Goal: Information Seeking & Learning: Learn about a topic

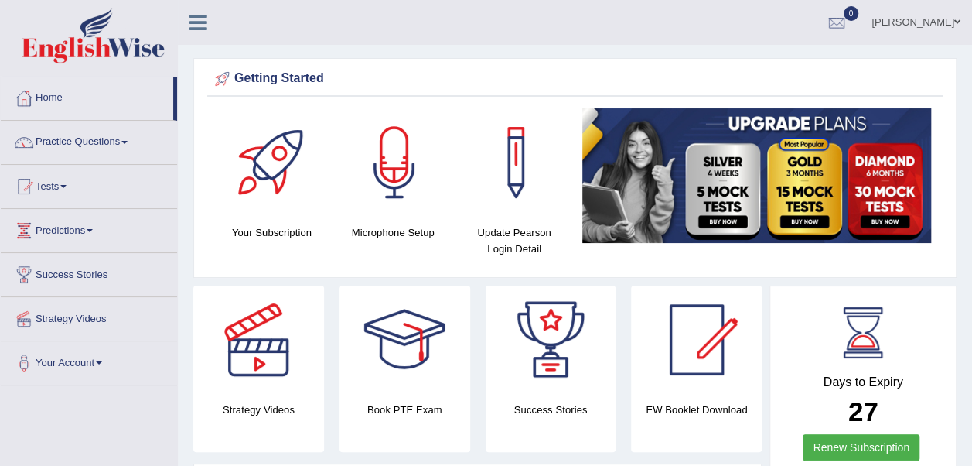
click at [688, 340] on div at bounding box center [697, 339] width 108 height 108
click at [692, 360] on div at bounding box center [697, 339] width 108 height 108
click at [687, 348] on div at bounding box center [697, 339] width 108 height 108
click at [695, 364] on div at bounding box center [697, 339] width 108 height 108
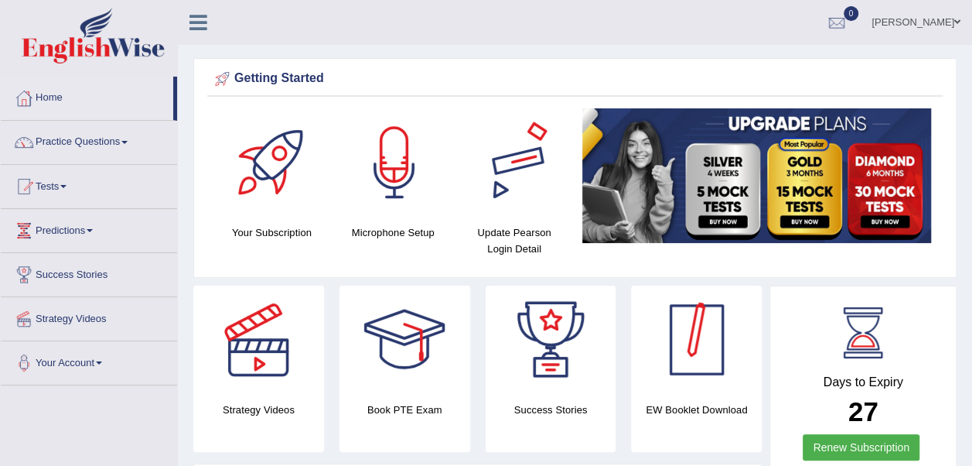
click at [686, 388] on div at bounding box center [697, 339] width 108 height 108
click at [674, 382] on div at bounding box center [697, 339] width 108 height 108
click at [704, 379] on div at bounding box center [697, 339] width 108 height 108
click at [520, 73] on div "Getting Started" at bounding box center [575, 78] width 728 height 23
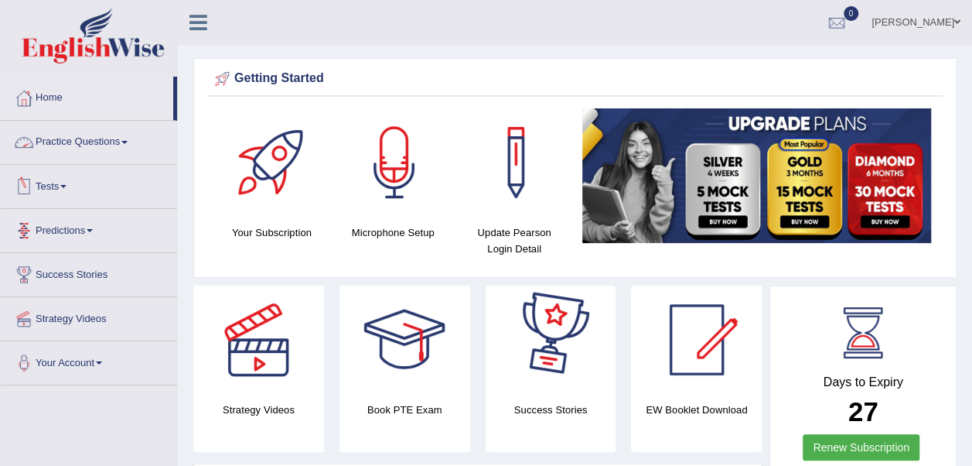
click at [79, 137] on link "Practice Questions" at bounding box center [89, 140] width 176 height 39
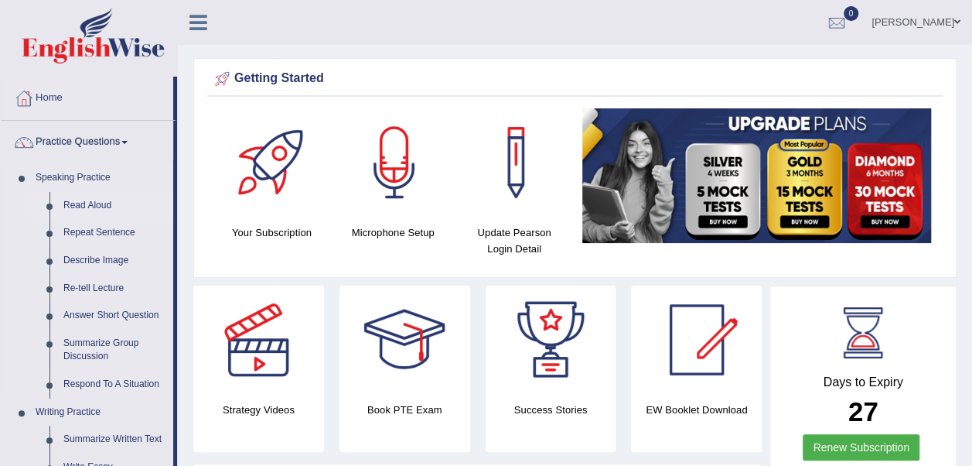
click at [88, 197] on link "Read Aloud" at bounding box center [114, 206] width 117 height 28
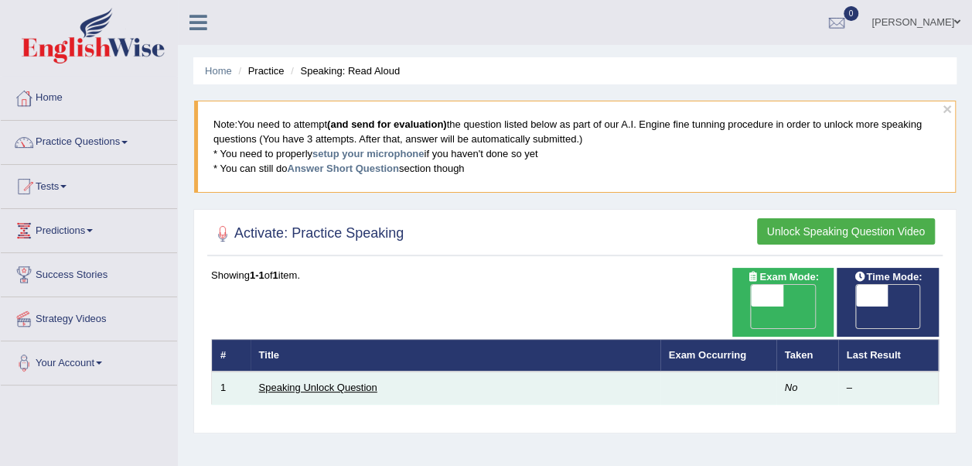
click at [325, 371] on td "Speaking Unlock Question" at bounding box center [456, 387] width 410 height 32
click at [344, 381] on link "Speaking Unlock Question" at bounding box center [318, 387] width 118 height 12
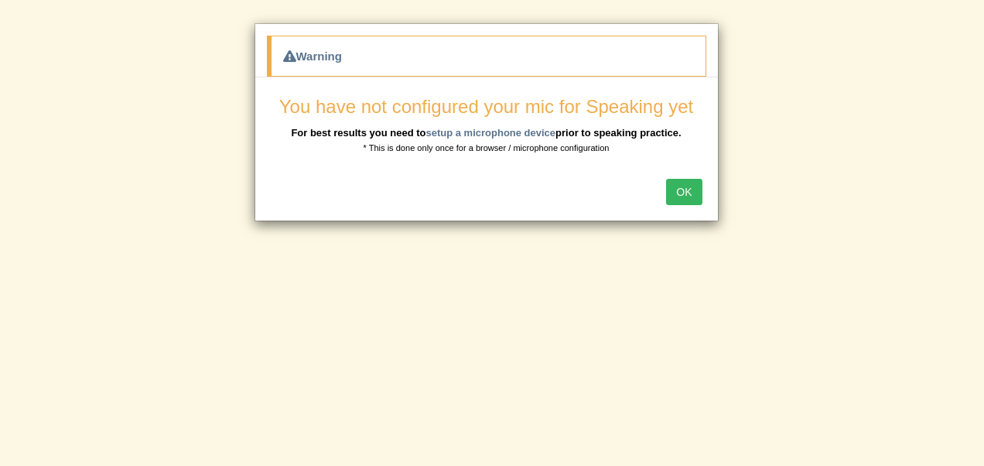
click at [685, 184] on button "OK" at bounding box center [684, 192] width 36 height 26
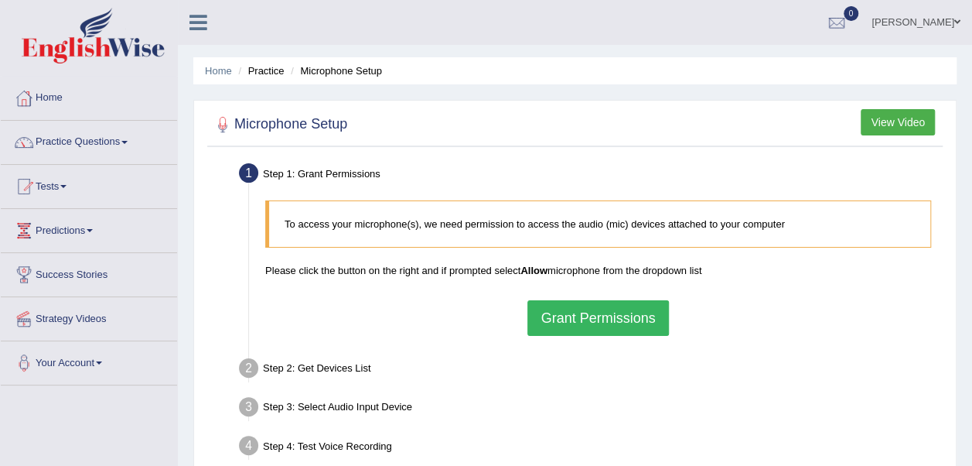
click at [613, 325] on button "Grant Permissions" at bounding box center [598, 318] width 141 height 36
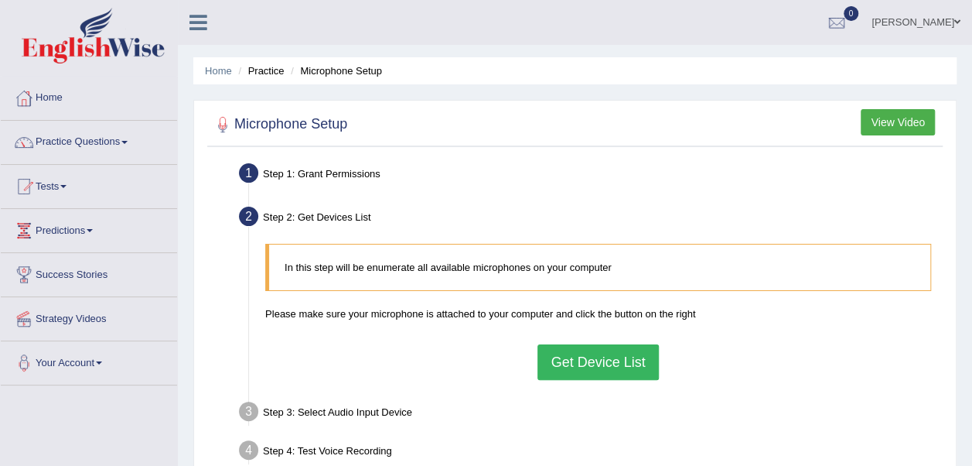
click at [610, 361] on button "Get Device List" at bounding box center [598, 362] width 121 height 36
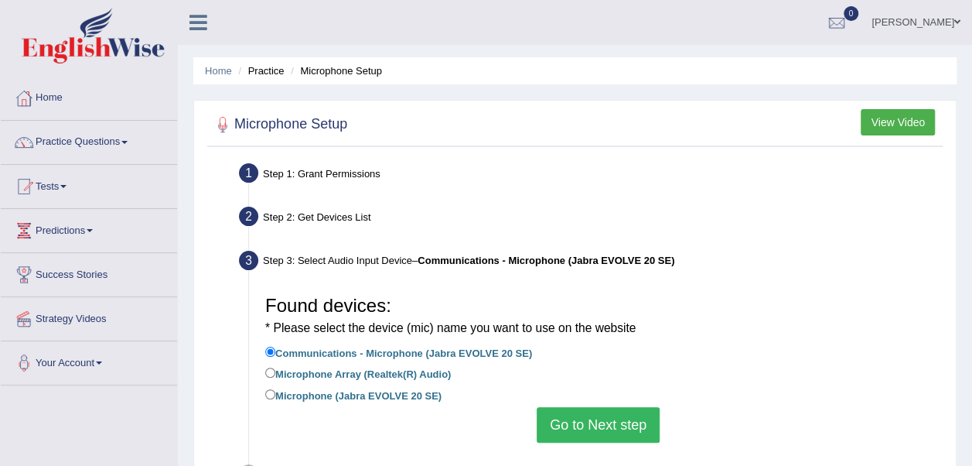
click at [597, 428] on button "Go to Next step" at bounding box center [598, 425] width 123 height 36
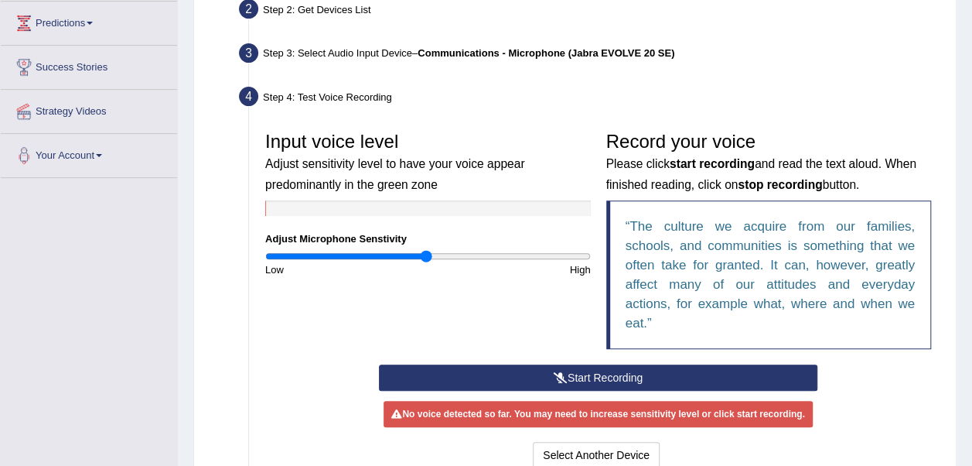
scroll to position [309, 0]
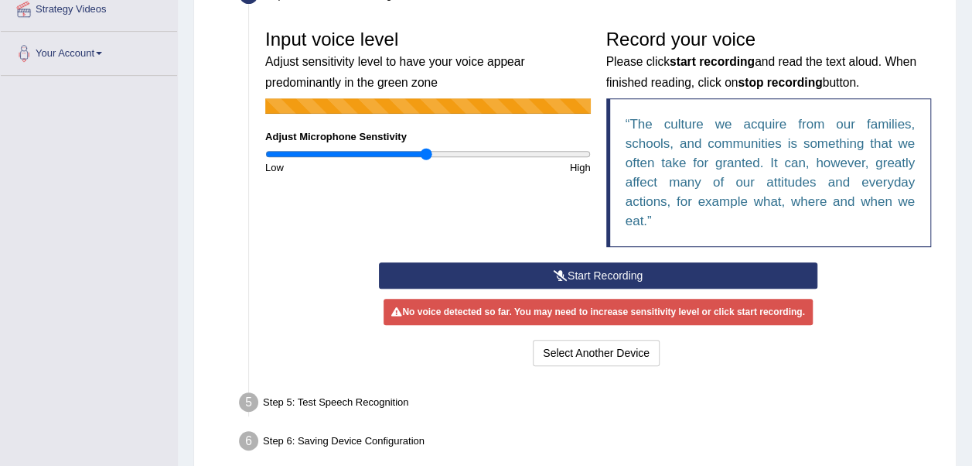
click at [596, 272] on button "Start Recording" at bounding box center [598, 275] width 439 height 26
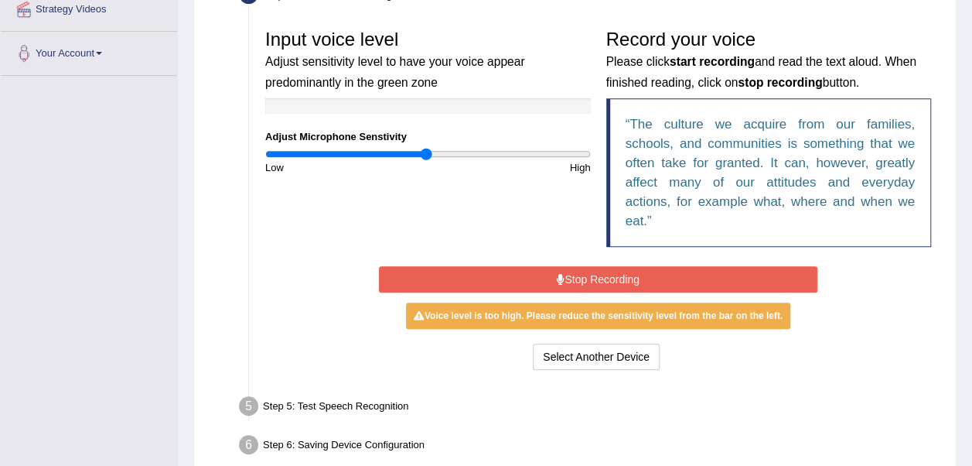
drag, startPoint x: 605, startPoint y: 274, endPoint x: 620, endPoint y: 285, distance: 19.3
click at [607, 275] on button "Stop Recording" at bounding box center [598, 279] width 439 height 26
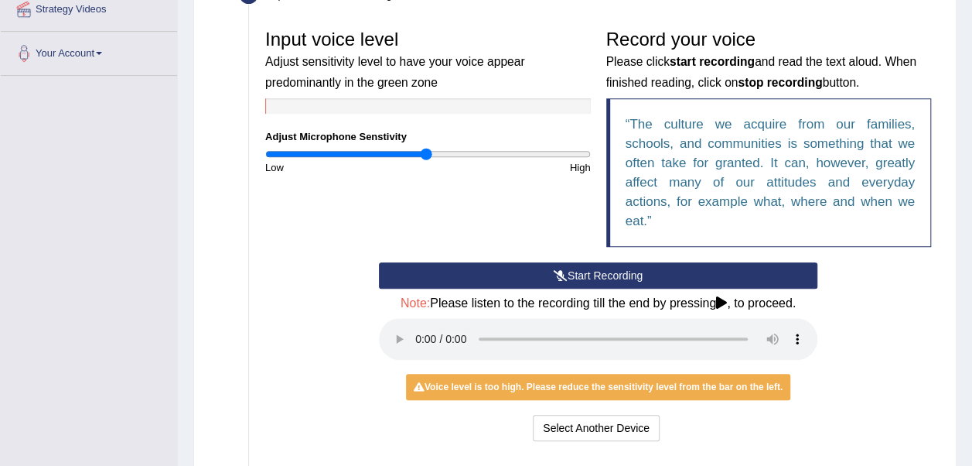
click at [623, 275] on button "Start Recording" at bounding box center [598, 275] width 439 height 26
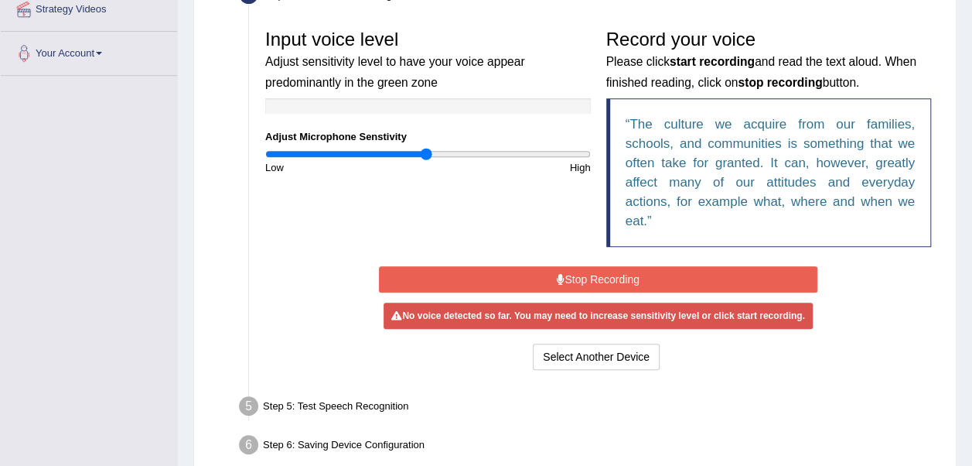
click at [623, 271] on button "Stop Recording" at bounding box center [598, 279] width 439 height 26
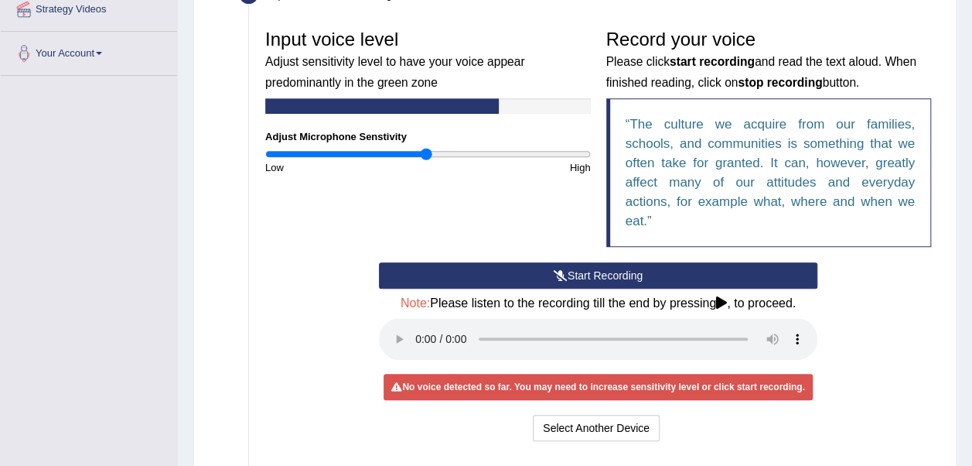
click at [623, 271] on button "Start Recording" at bounding box center [598, 275] width 439 height 26
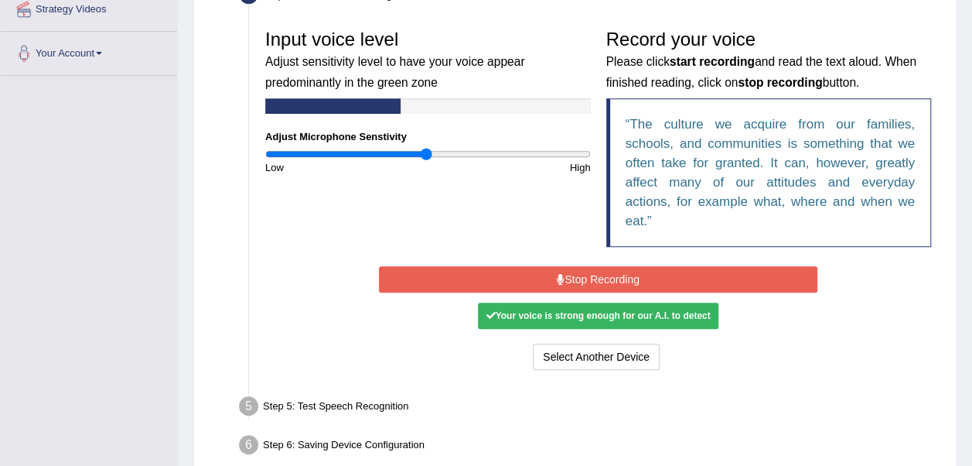
click at [623, 271] on button "Stop Recording" at bounding box center [598, 279] width 439 height 26
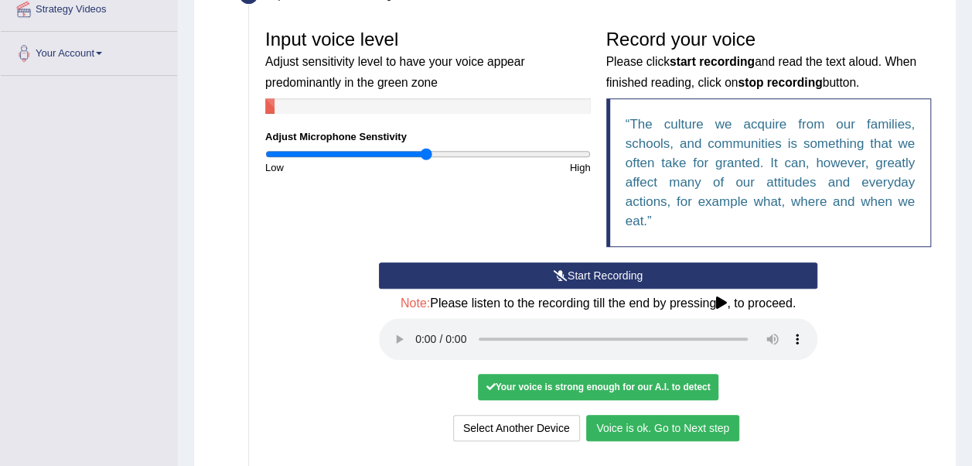
click at [688, 419] on button "Voice is ok. Go to Next step" at bounding box center [662, 428] width 153 height 26
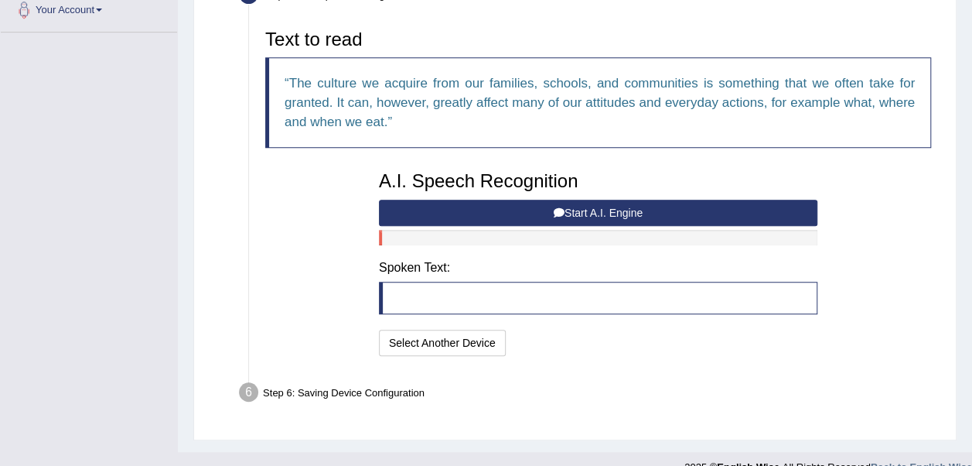
scroll to position [374, 0]
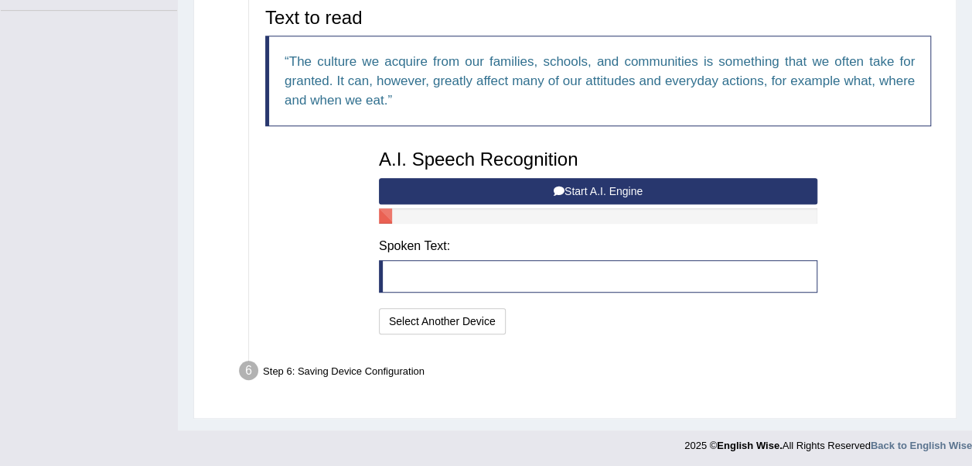
click at [591, 184] on button "Start A.I. Engine" at bounding box center [598, 191] width 439 height 26
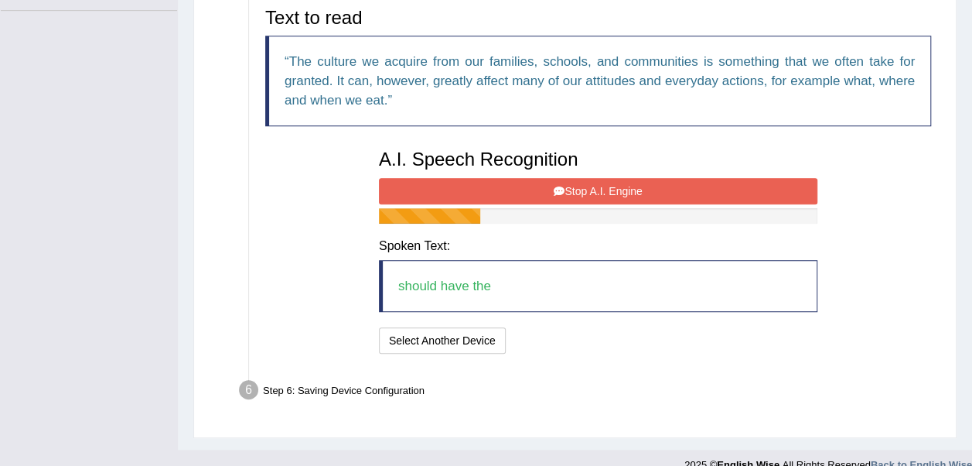
click at [591, 184] on button "Stop A.I. Engine" at bounding box center [598, 191] width 439 height 26
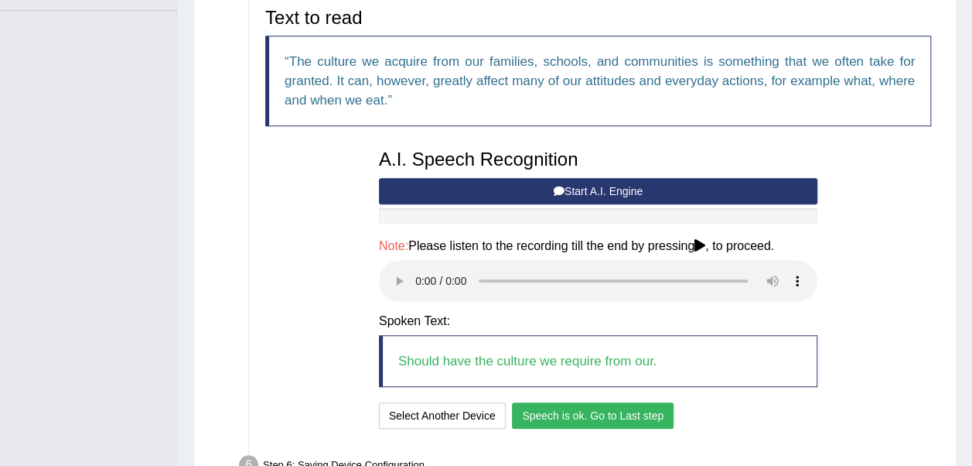
click at [558, 417] on button "Speech is ok. Go to Last step" at bounding box center [593, 415] width 162 height 26
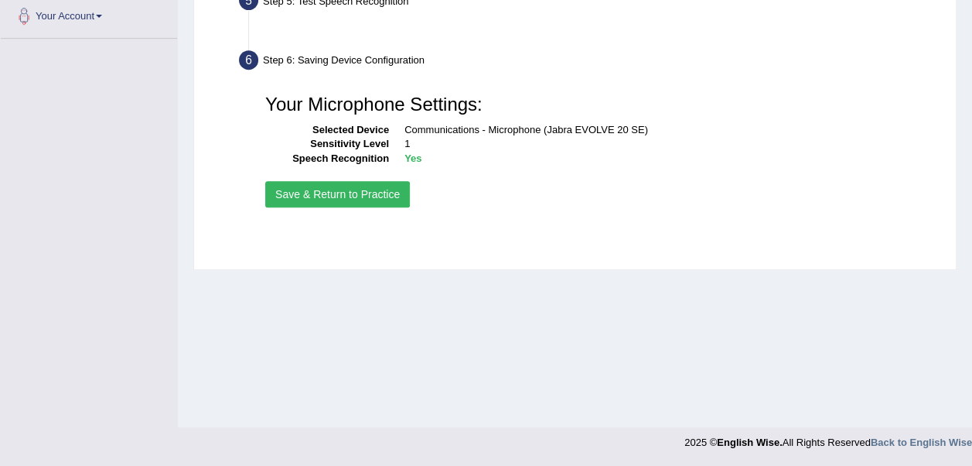
scroll to position [347, 0]
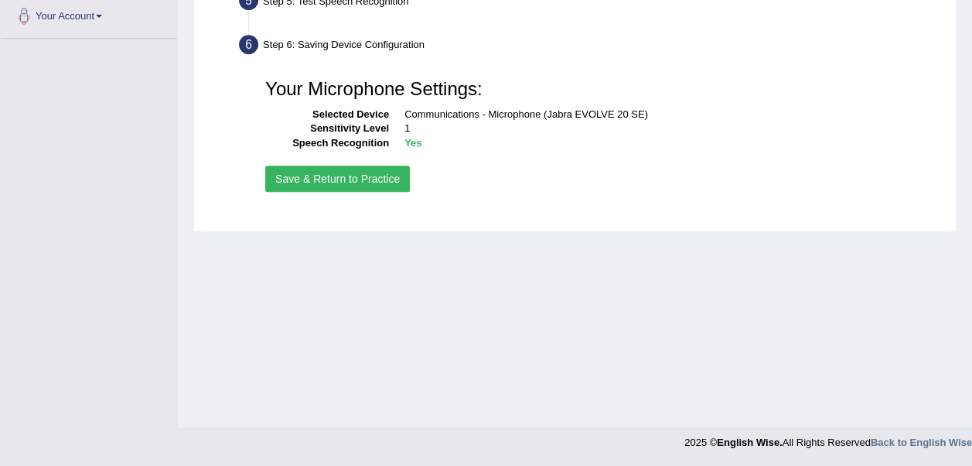
click at [338, 176] on button "Save & Return to Practice" at bounding box center [337, 179] width 145 height 26
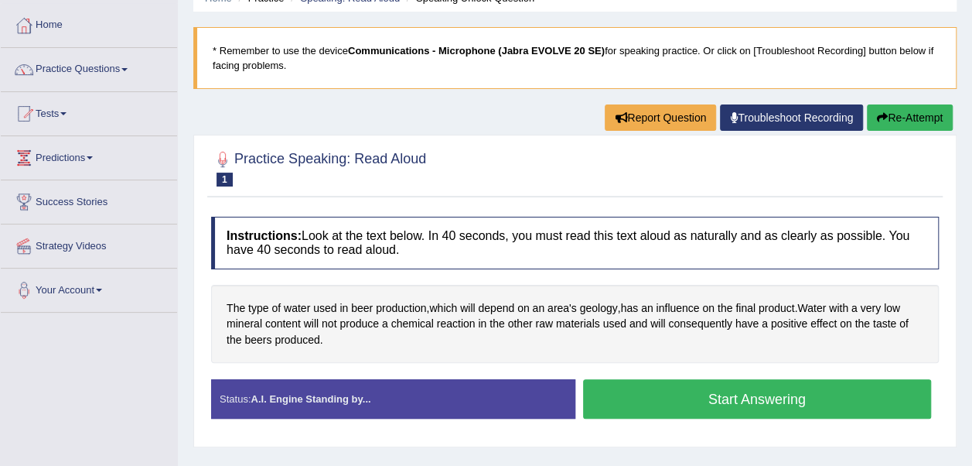
scroll to position [155, 0]
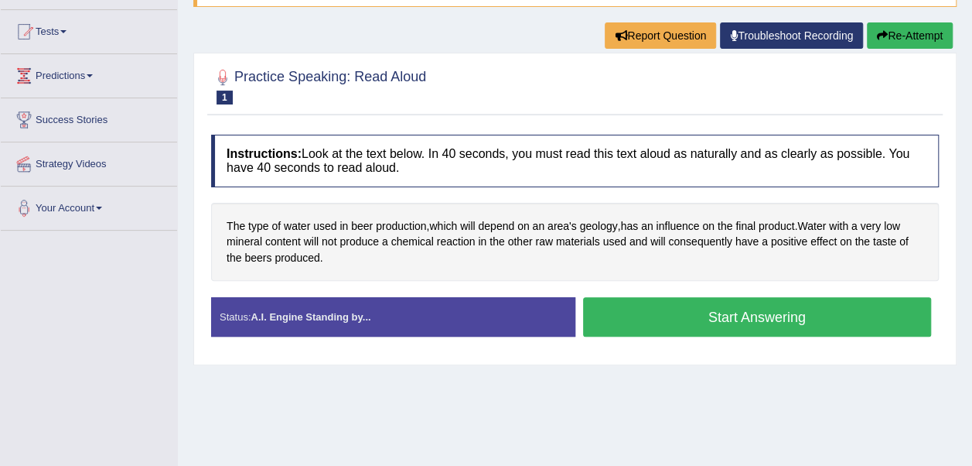
drag, startPoint x: 720, startPoint y: 316, endPoint x: 713, endPoint y: 319, distance: 8.0
click at [720, 316] on button "Start Answering" at bounding box center [757, 316] width 349 height 39
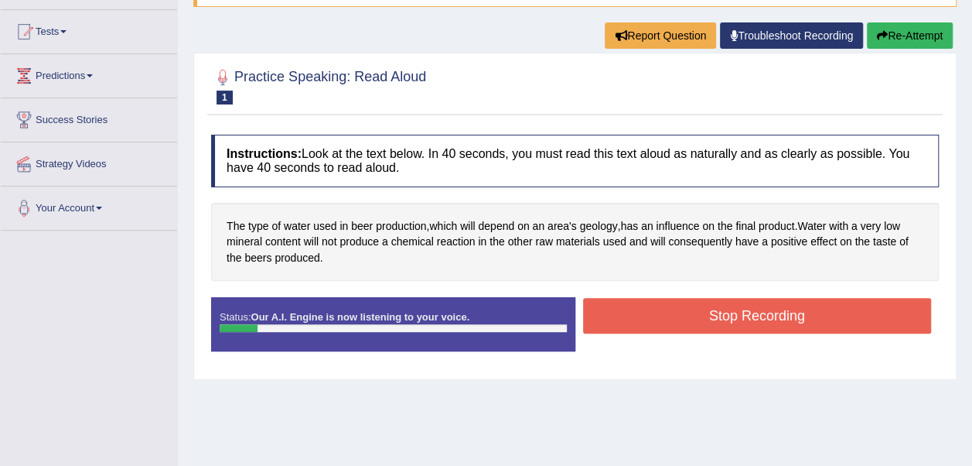
click at [730, 312] on button "Stop Recording" at bounding box center [757, 316] width 349 height 36
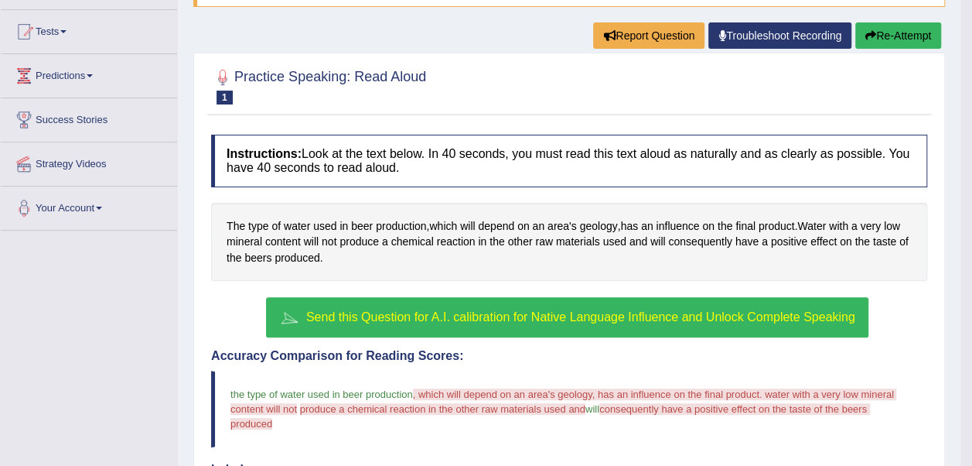
click at [545, 313] on span "Send this Question for A.I. calibration for Native Language Influence and Unloc…" at bounding box center [580, 316] width 549 height 13
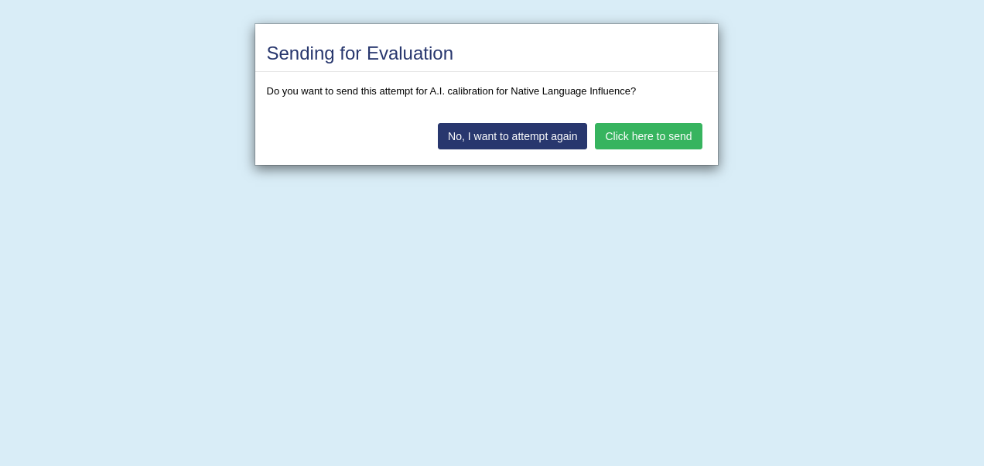
click at [673, 137] on button "Click here to send" at bounding box center [648, 136] width 107 height 26
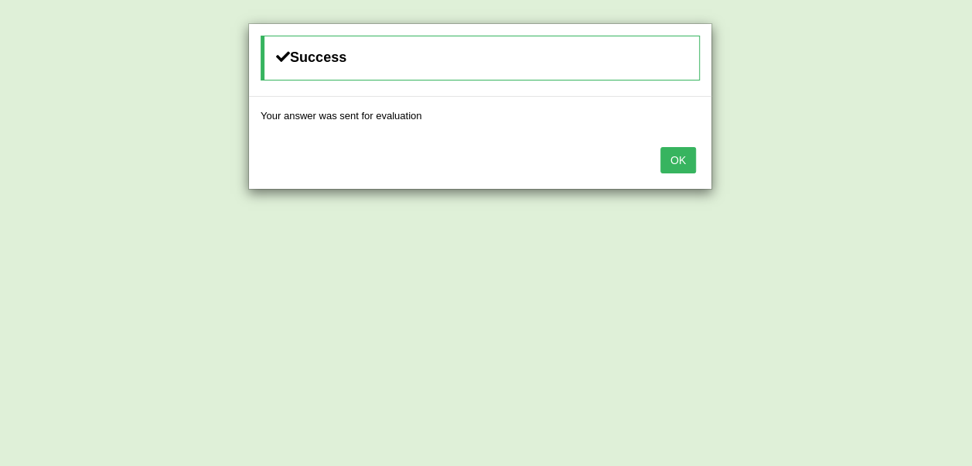
click at [678, 158] on button "OK" at bounding box center [679, 160] width 36 height 26
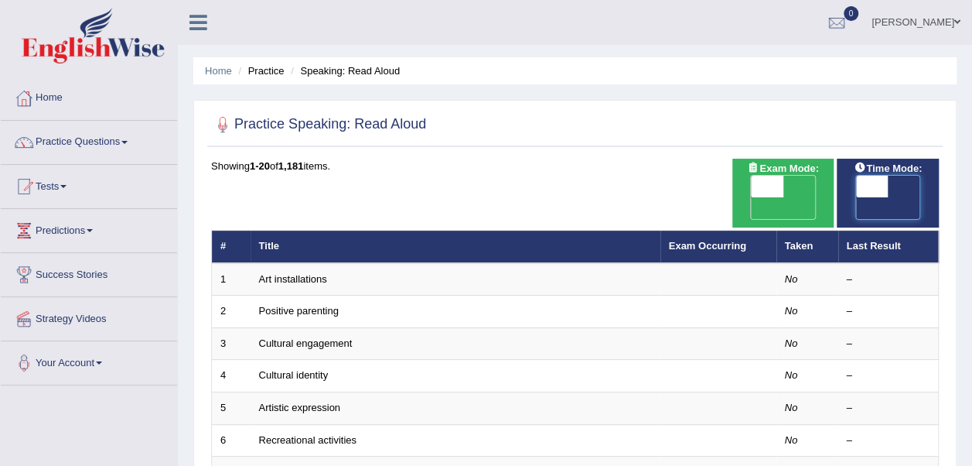
drag, startPoint x: 898, startPoint y: 184, endPoint x: 937, endPoint y: 187, distance: 39.6
click at [926, 186] on div "ON OFF" at bounding box center [888, 197] width 87 height 45
drag, startPoint x: 882, startPoint y: 184, endPoint x: 968, endPoint y: 190, distance: 86.8
click at [871, 182] on span at bounding box center [872, 187] width 32 height 22
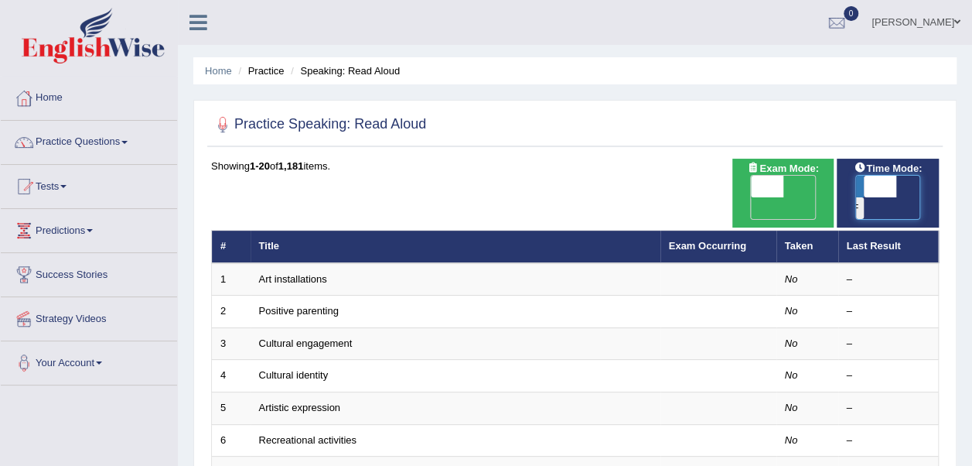
checkbox input "true"
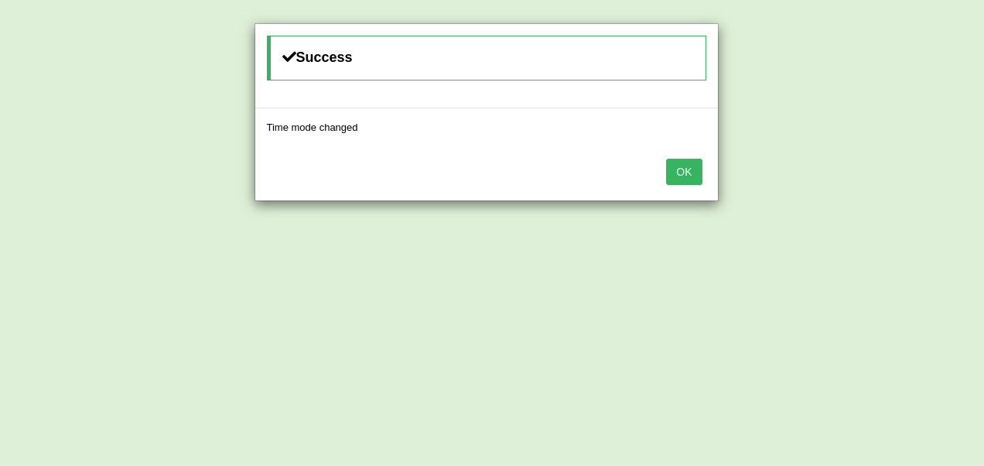
click at [678, 164] on button "OK" at bounding box center [684, 172] width 36 height 26
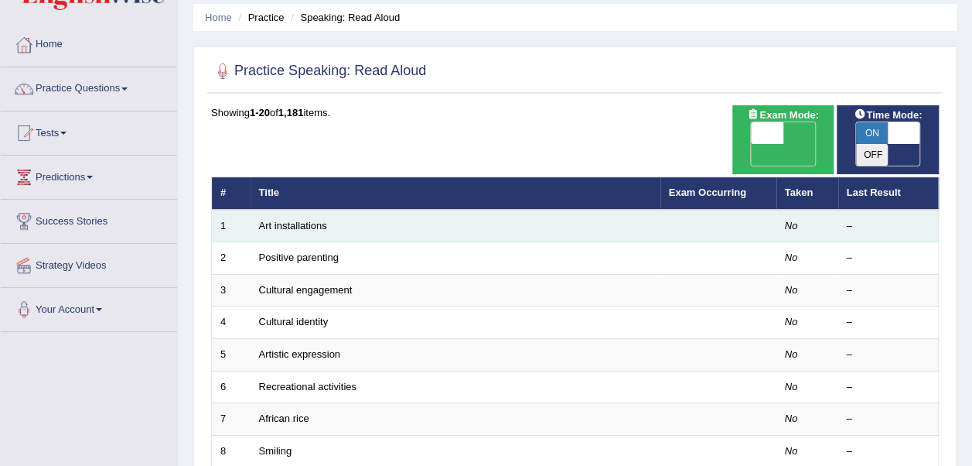
scroll to position [77, 0]
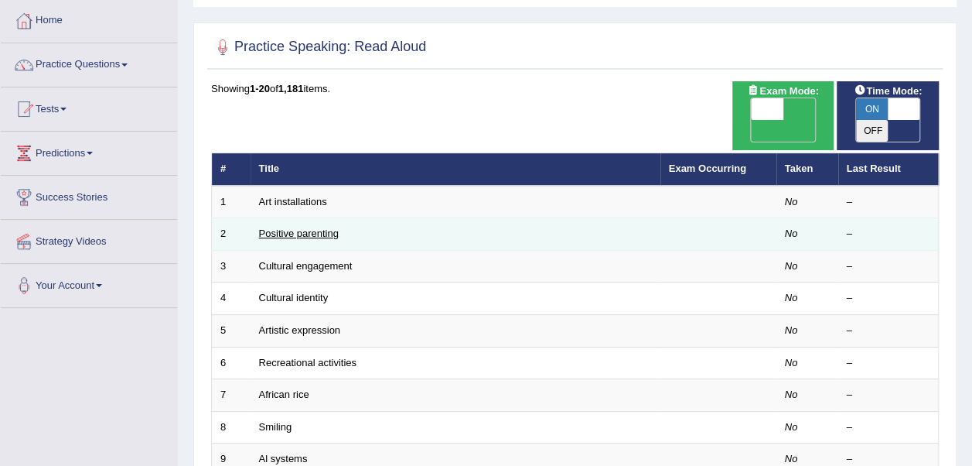
click at [293, 227] on link "Positive parenting" at bounding box center [299, 233] width 80 height 12
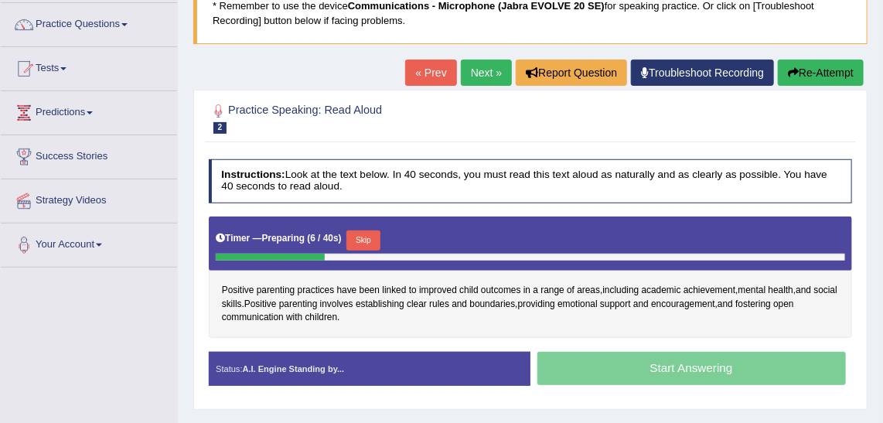
scroll to position [281, 0]
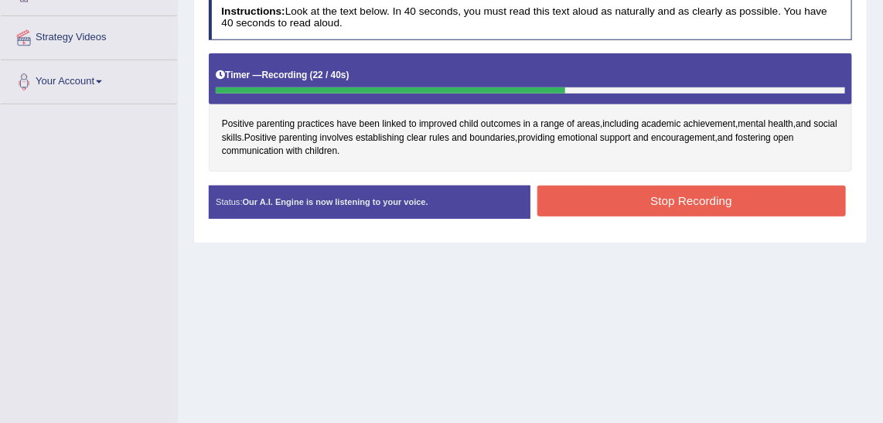
click at [657, 200] on button "Stop Recording" at bounding box center [692, 201] width 309 height 30
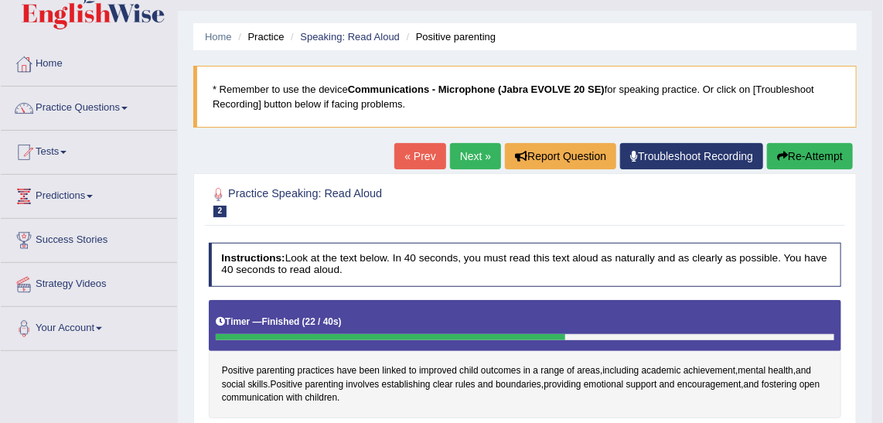
scroll to position [47, 0]
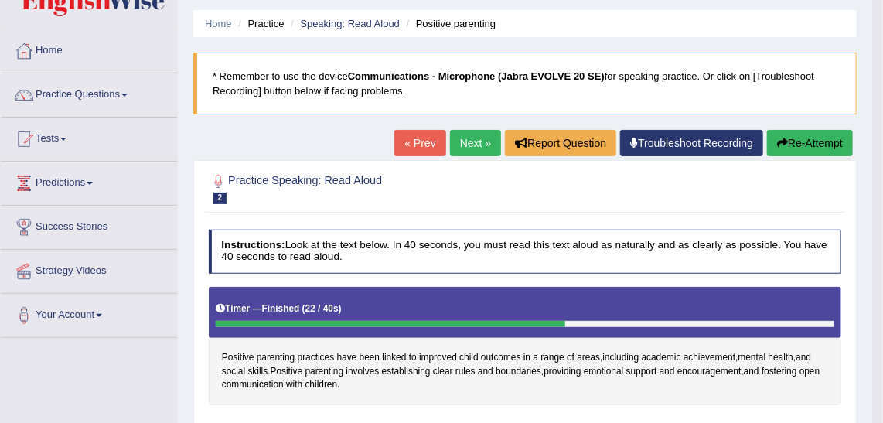
click at [823, 144] on button "Re-Attempt" at bounding box center [810, 143] width 86 height 26
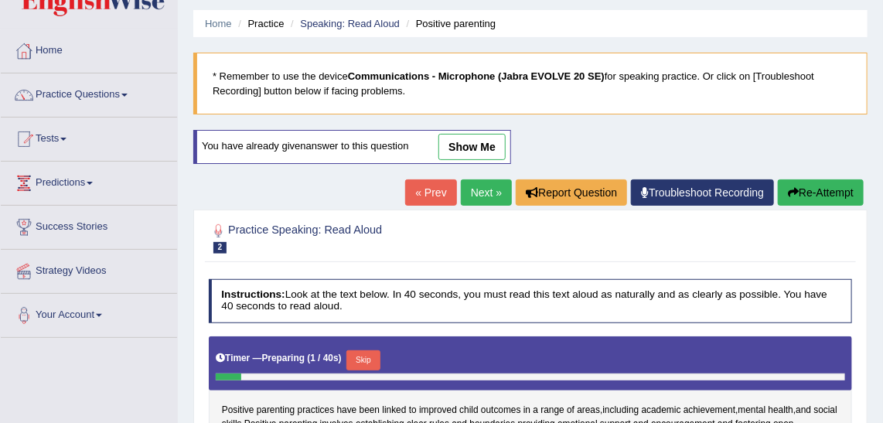
click at [538, 221] on h2 "Practice Speaking: Read Aloud 2 Positive parenting" at bounding box center [408, 237] width 399 height 32
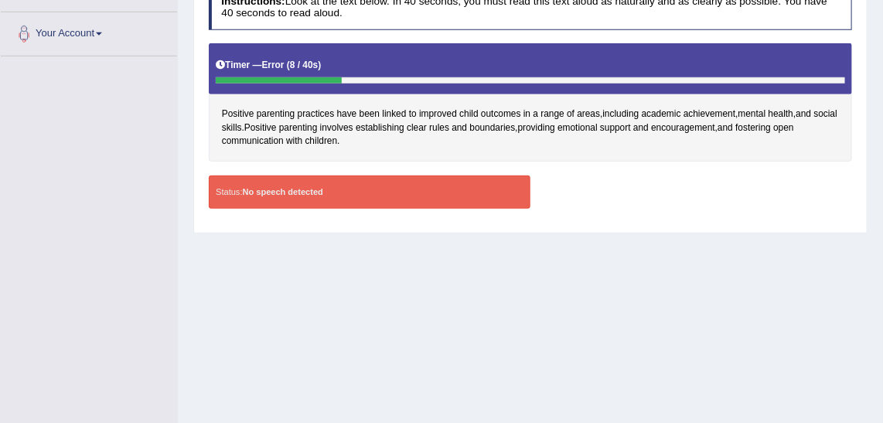
click at [532, 226] on div "Practice Speaking: Read Aloud 2 Positive parenting Instructions: Look at the te…" at bounding box center [530, 74] width 674 height 317
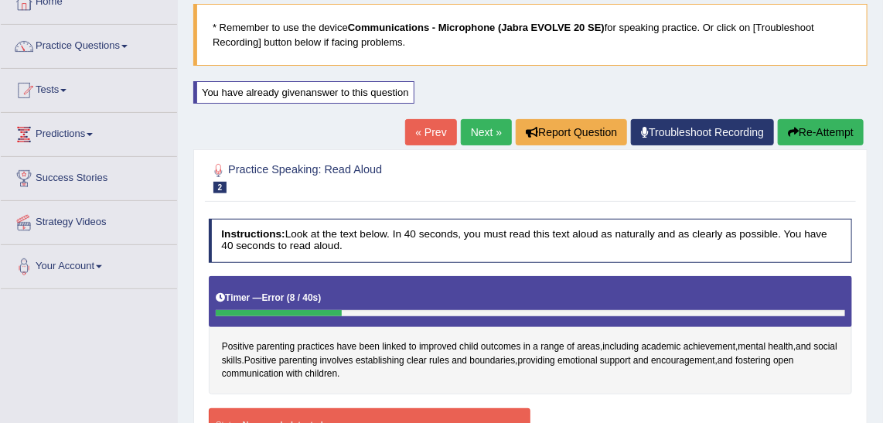
scroll to position [47, 0]
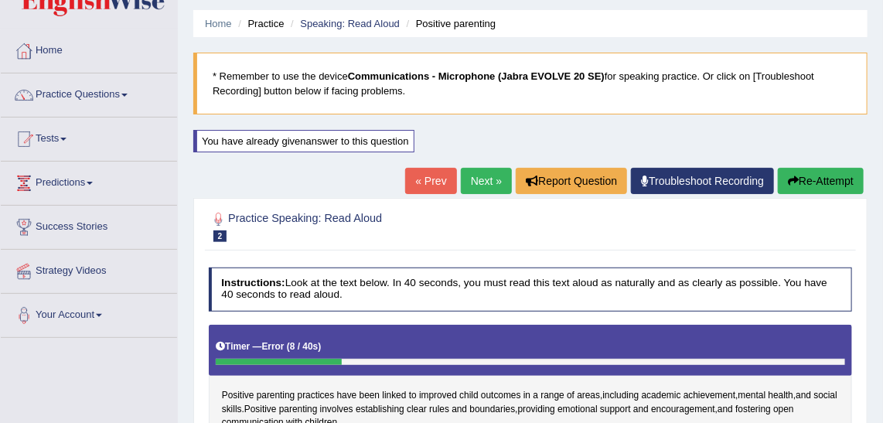
click at [484, 183] on link "Next »" at bounding box center [486, 181] width 51 height 26
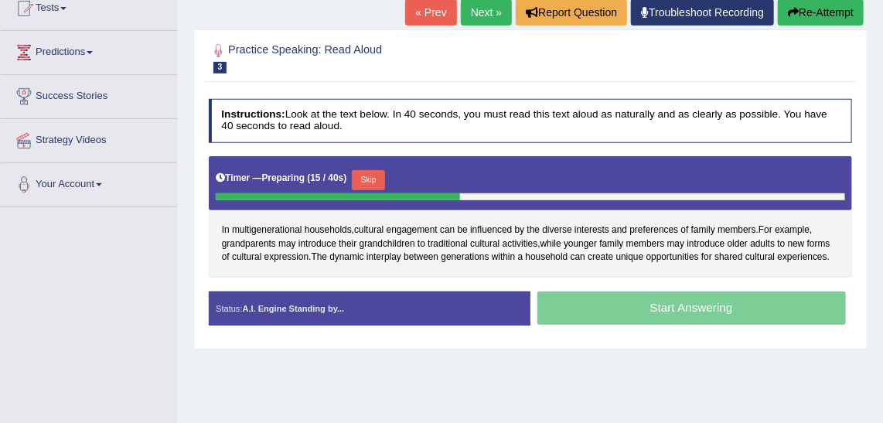
scroll to position [140, 0]
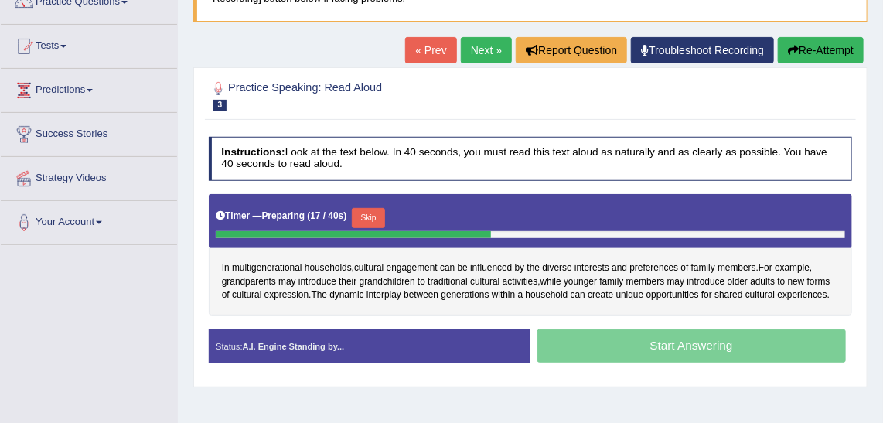
click at [828, 54] on button "Re-Attempt" at bounding box center [821, 50] width 86 height 26
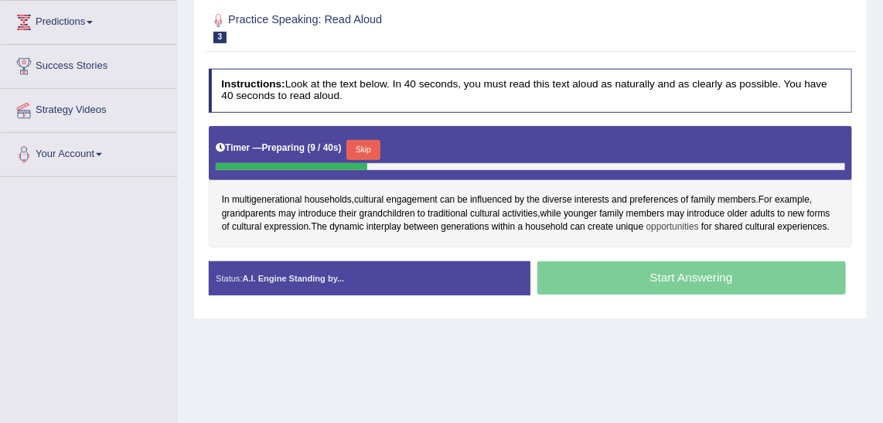
scroll to position [140, 0]
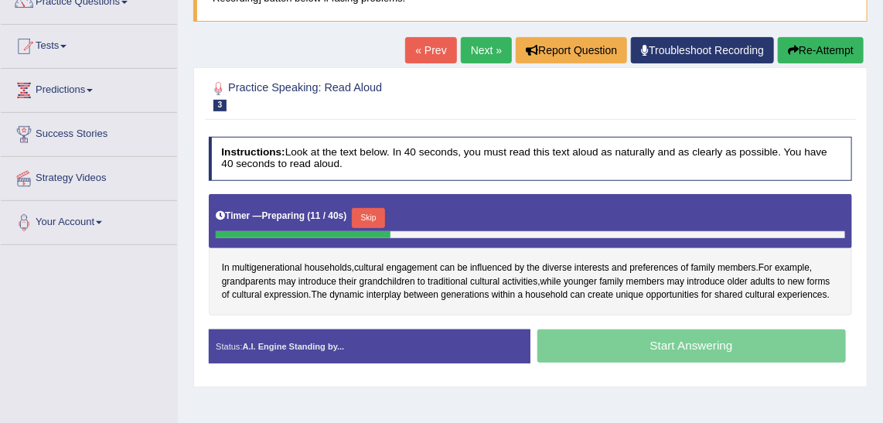
click at [818, 54] on button "Re-Attempt" at bounding box center [821, 50] width 86 height 26
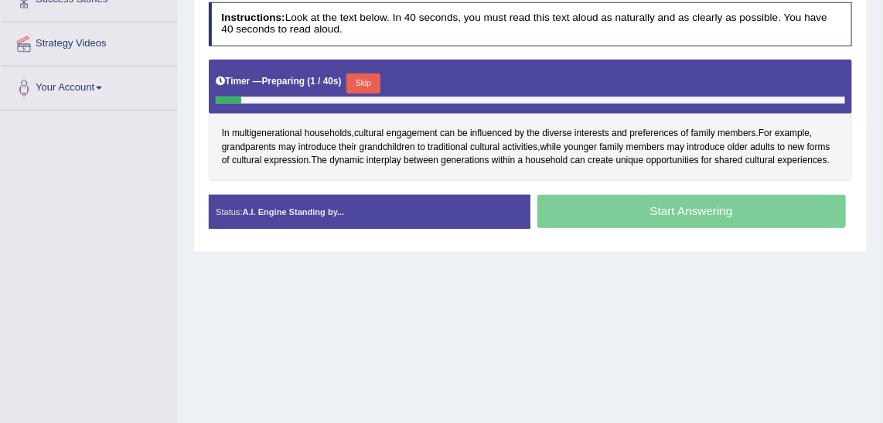
scroll to position [281, 0]
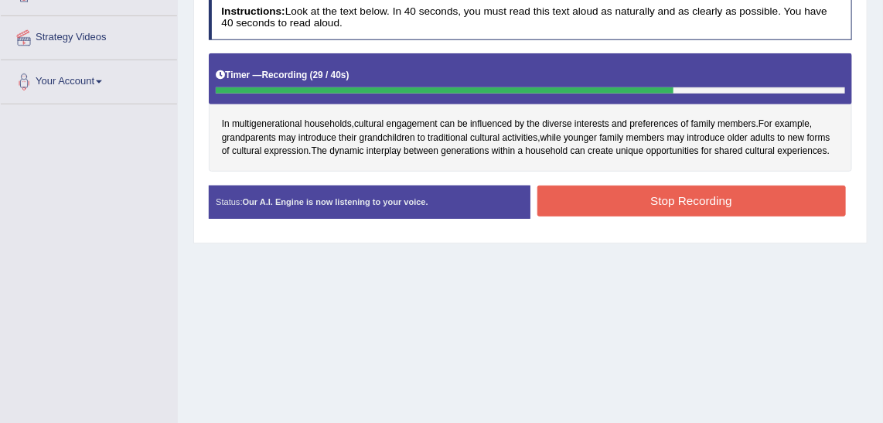
click at [574, 190] on button "Stop Recording" at bounding box center [692, 201] width 309 height 30
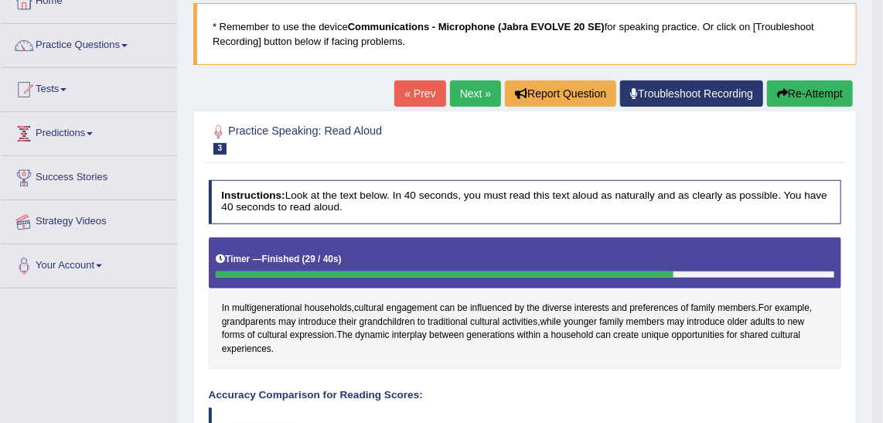
scroll to position [0, 0]
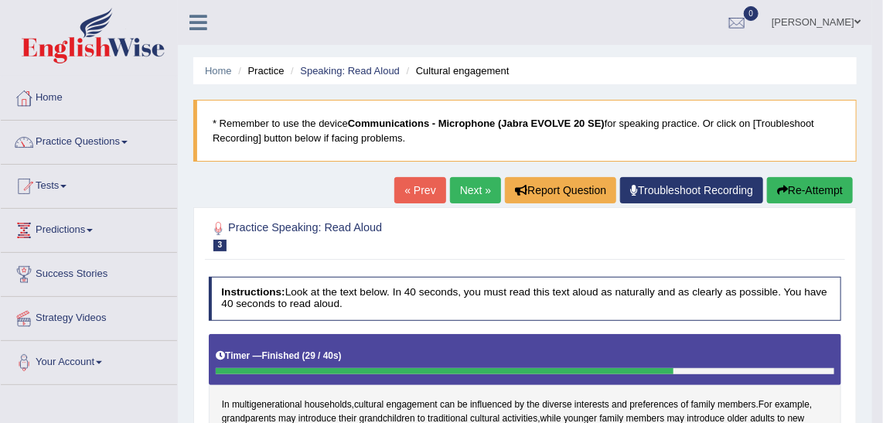
click at [88, 136] on link "Practice Questions" at bounding box center [89, 140] width 176 height 39
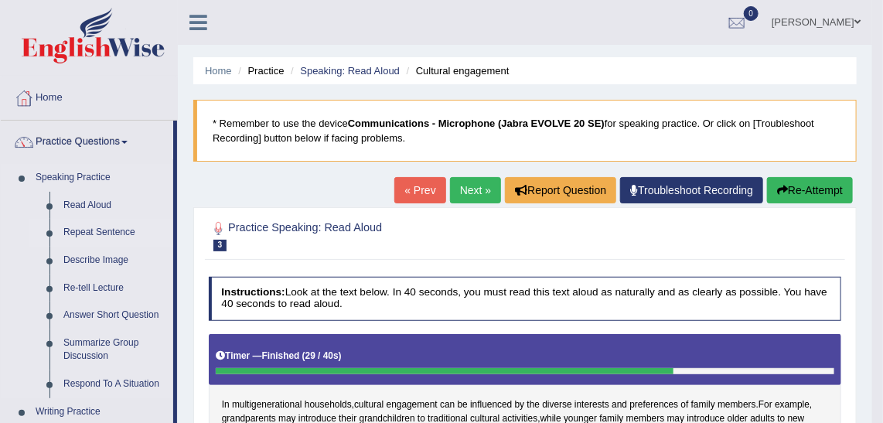
click at [101, 233] on link "Repeat Sentence" at bounding box center [114, 233] width 117 height 28
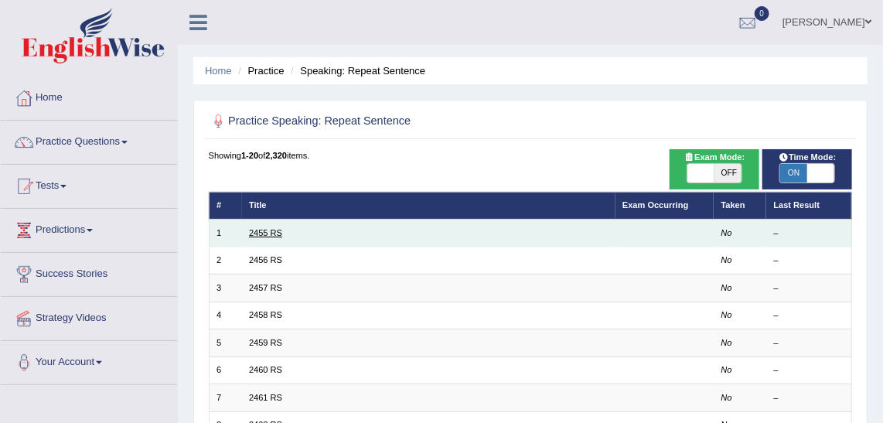
click at [268, 231] on link "2455 RS" at bounding box center [265, 232] width 33 height 9
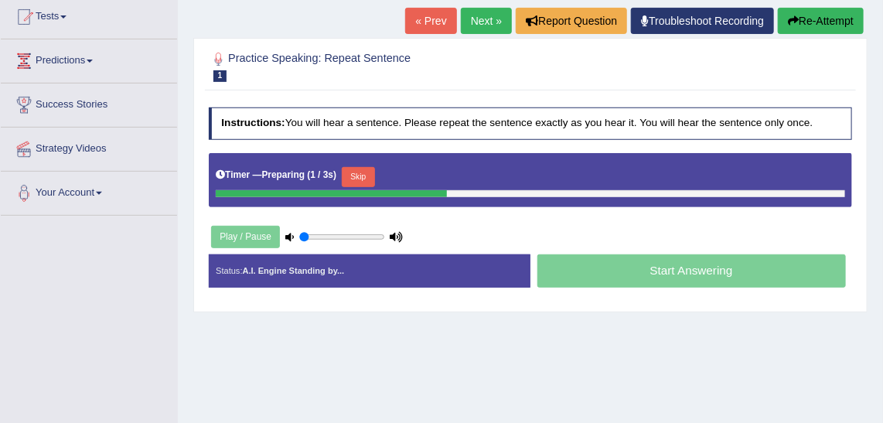
scroll to position [210, 0]
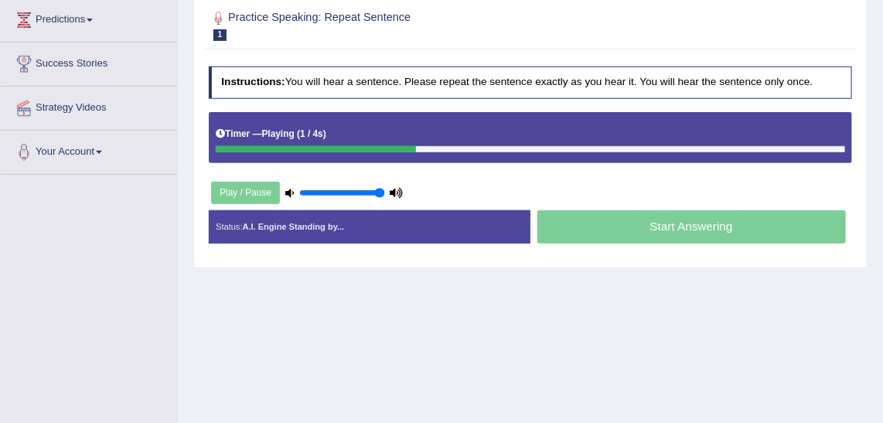
drag, startPoint x: 321, startPoint y: 186, endPoint x: 450, endPoint y: 197, distance: 129.6
type input "1"
click at [385, 197] on input "range" at bounding box center [342, 193] width 86 height 11
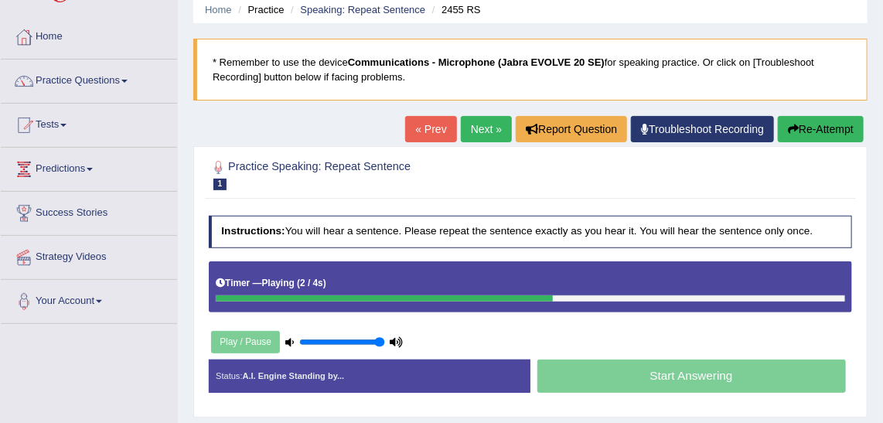
scroll to position [0, 0]
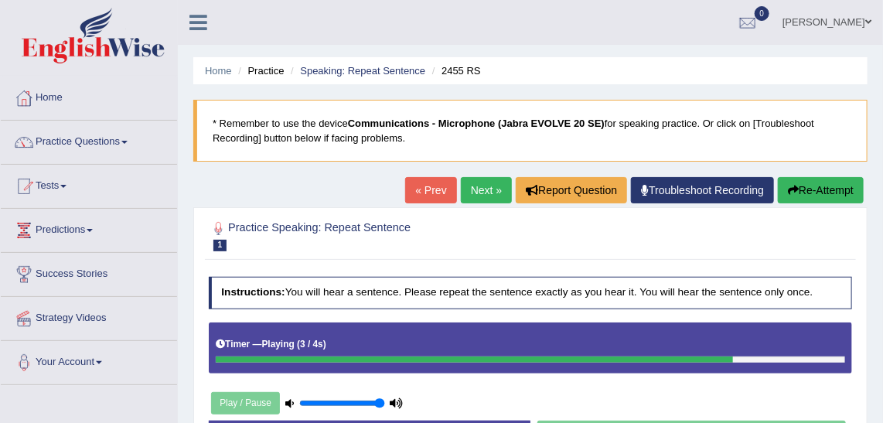
click at [797, 186] on button "Re-Attempt" at bounding box center [821, 190] width 86 height 26
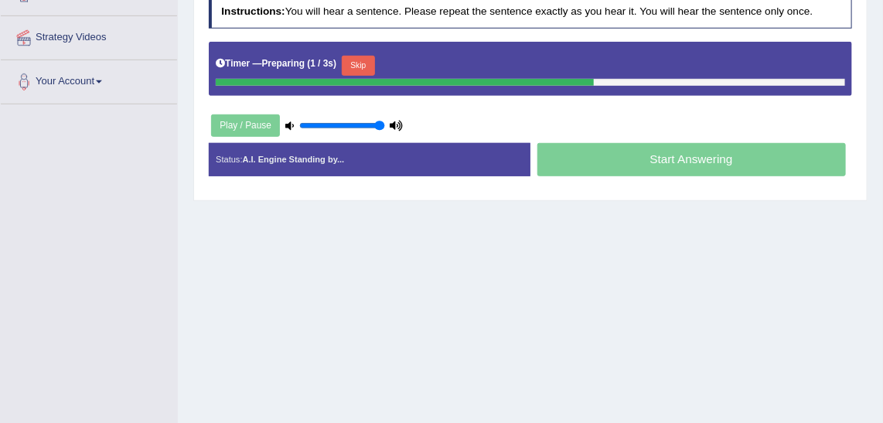
scroll to position [281, 0]
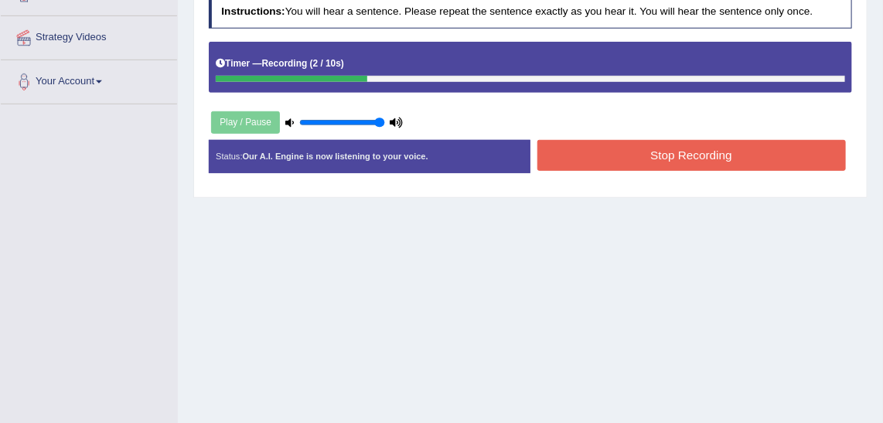
click at [633, 158] on button "Stop Recording" at bounding box center [692, 155] width 309 height 30
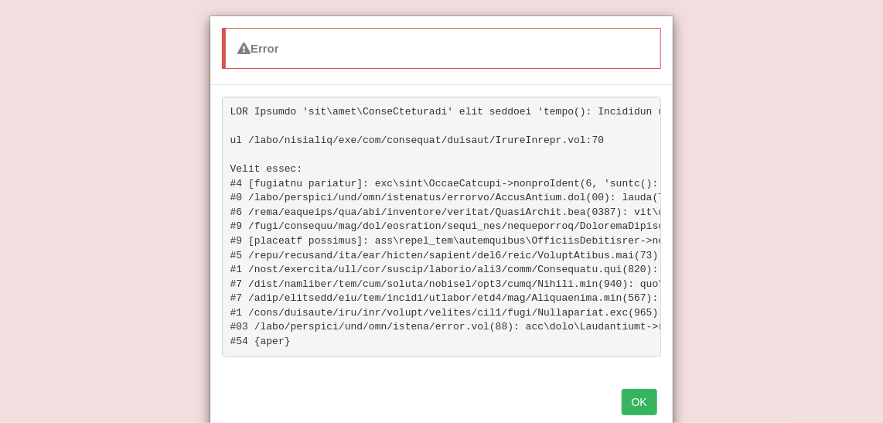
scroll to position [0, 0]
click at [637, 403] on button "OK" at bounding box center [640, 402] width 36 height 26
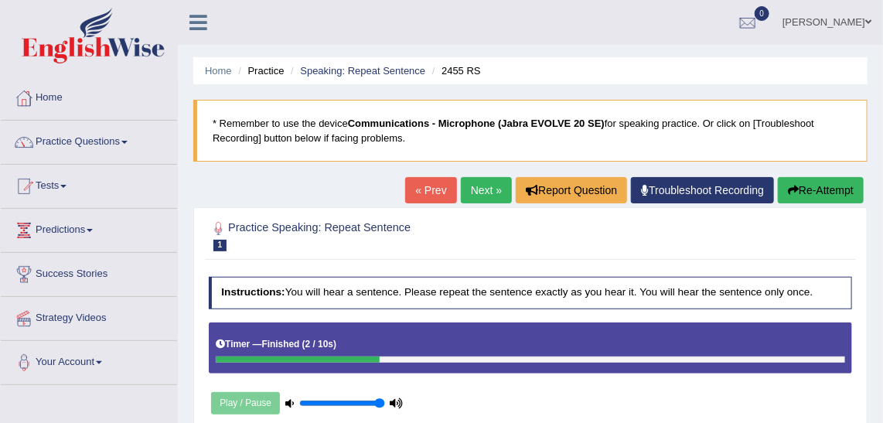
click at [828, 189] on button "Re-Attempt" at bounding box center [821, 190] width 86 height 26
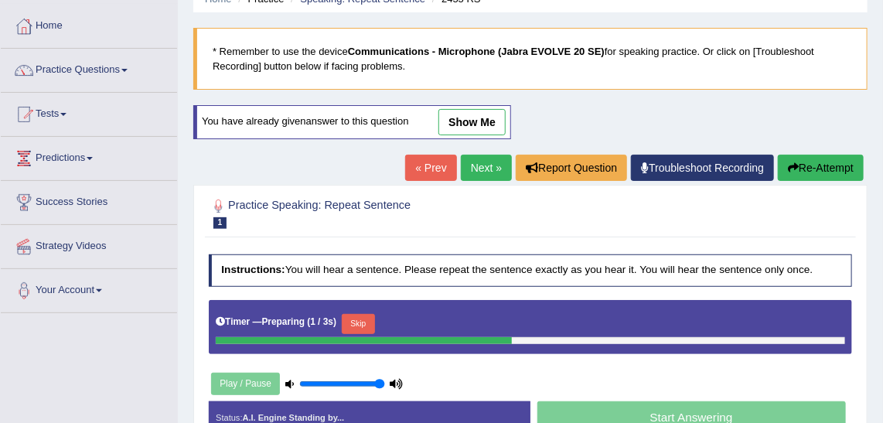
scroll to position [210, 0]
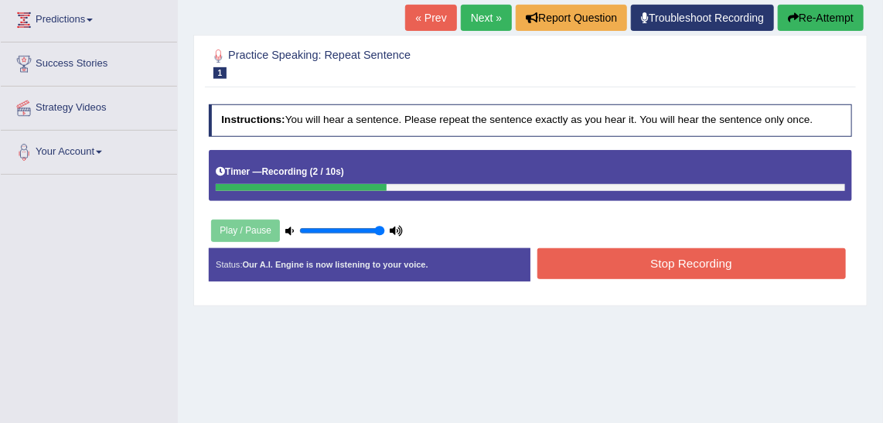
click at [623, 267] on button "Stop Recording" at bounding box center [692, 263] width 309 height 30
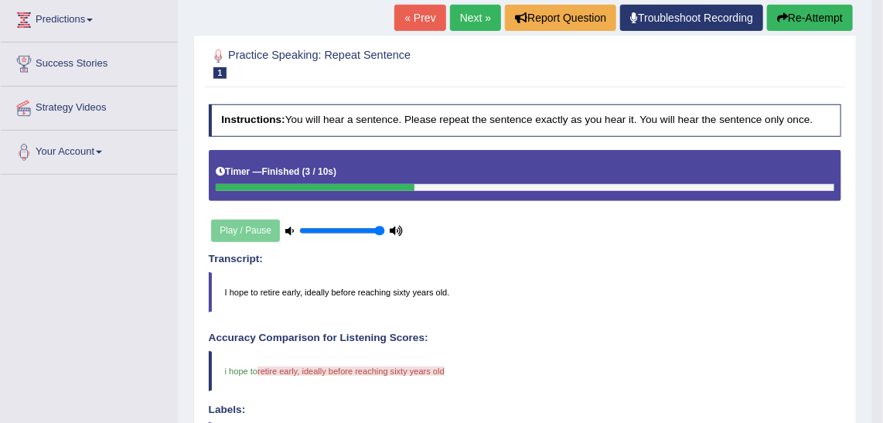
click at [831, 20] on button "Re-Attempt" at bounding box center [810, 18] width 86 height 26
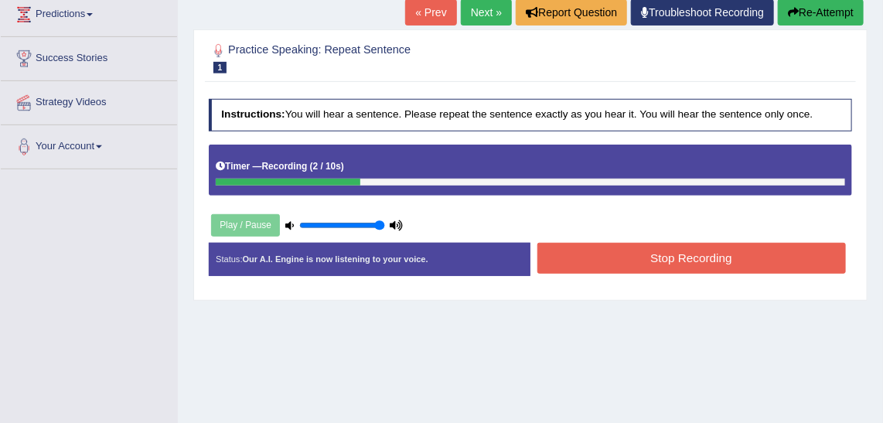
click at [633, 257] on button "Stop Recording" at bounding box center [692, 258] width 309 height 30
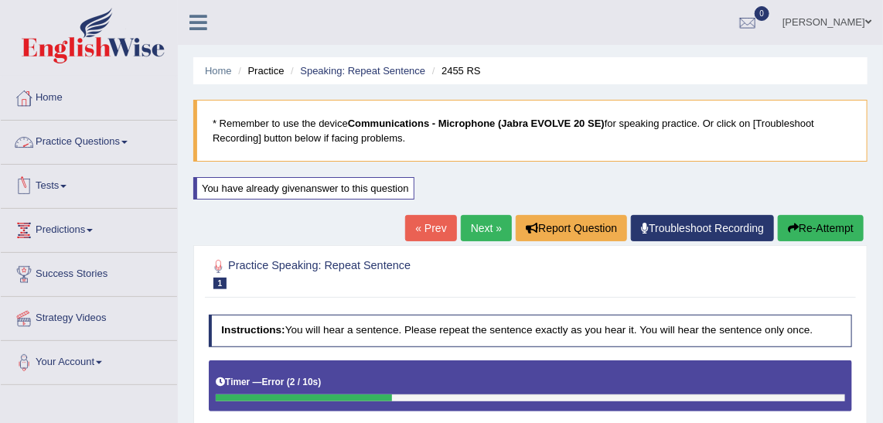
click at [107, 142] on link "Practice Questions" at bounding box center [89, 140] width 176 height 39
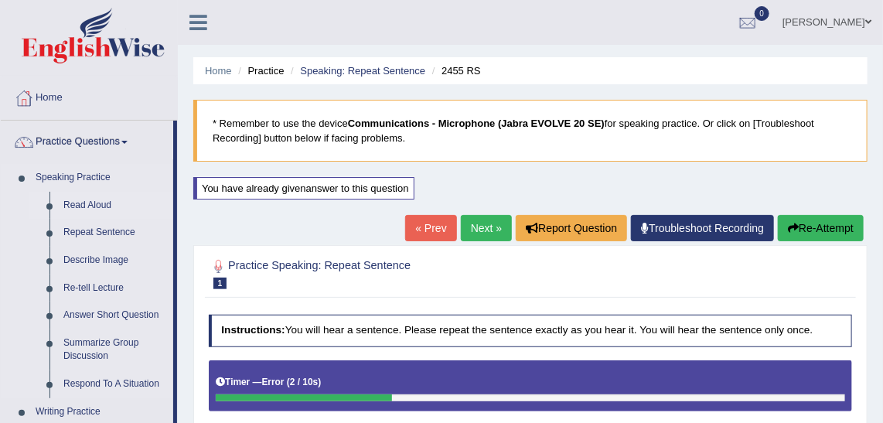
click at [83, 201] on link "Read Aloud" at bounding box center [114, 206] width 117 height 28
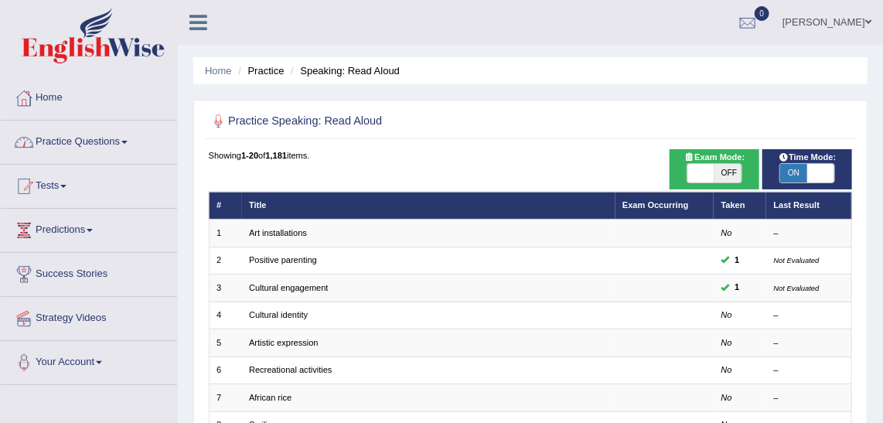
click at [78, 139] on link "Practice Questions" at bounding box center [89, 140] width 176 height 39
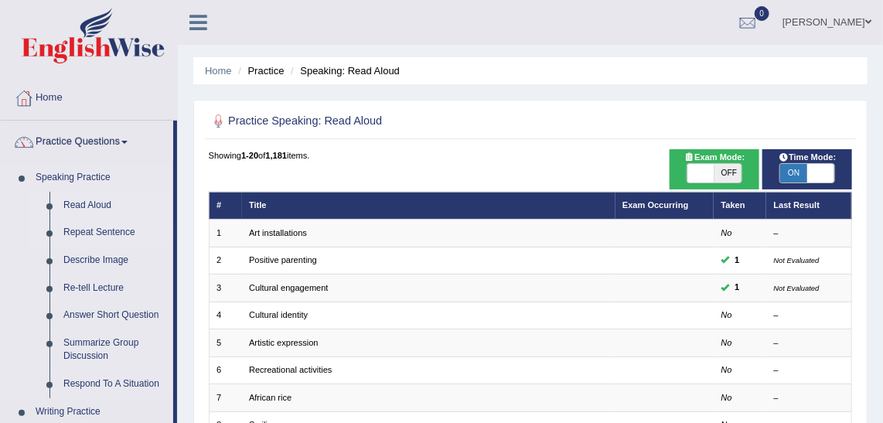
click at [95, 233] on link "Repeat Sentence" at bounding box center [114, 233] width 117 height 28
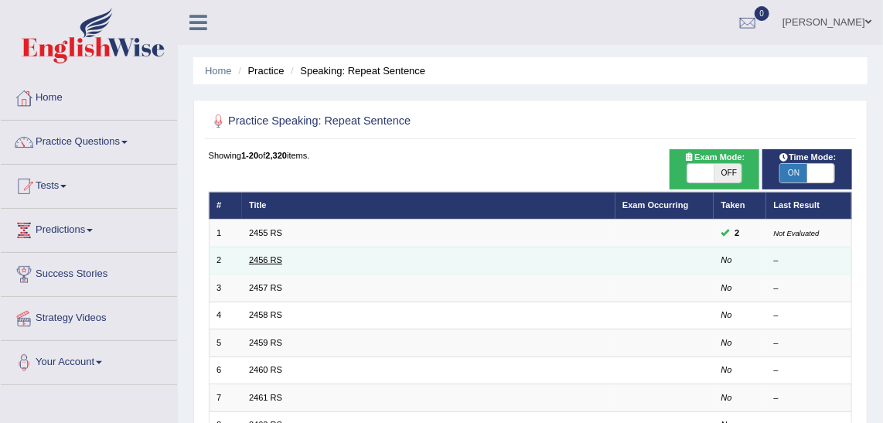
click at [264, 257] on link "2456 RS" at bounding box center [265, 259] width 33 height 9
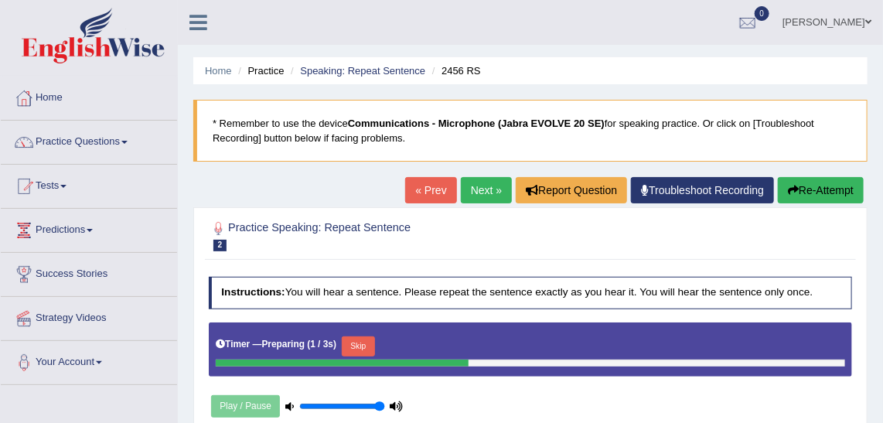
click at [476, 191] on link "Next »" at bounding box center [486, 190] width 51 height 26
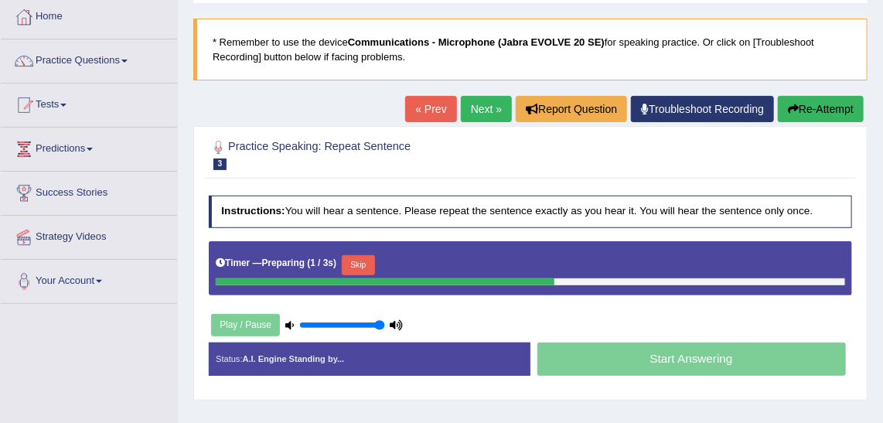
scroll to position [210, 0]
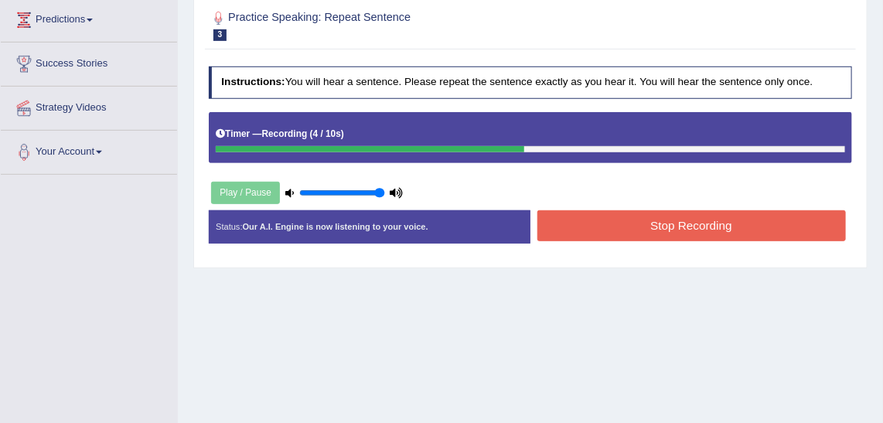
click at [635, 230] on button "Stop Recording" at bounding box center [692, 225] width 309 height 30
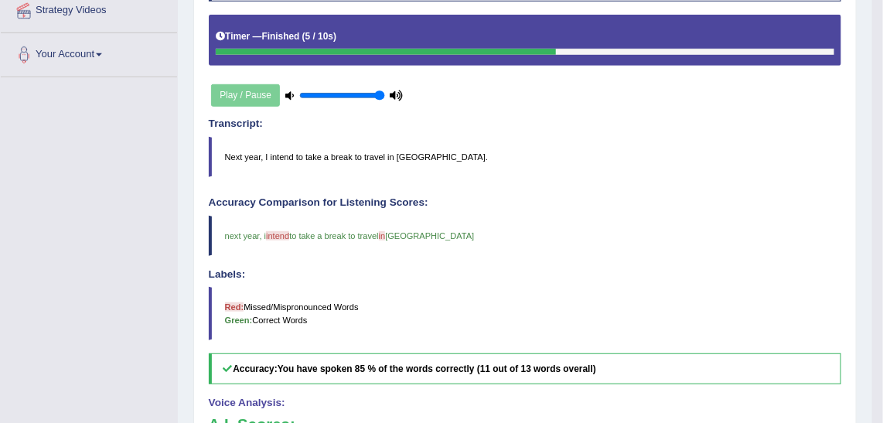
scroll to position [281, 0]
